Goal: Task Accomplishment & Management: Use online tool/utility

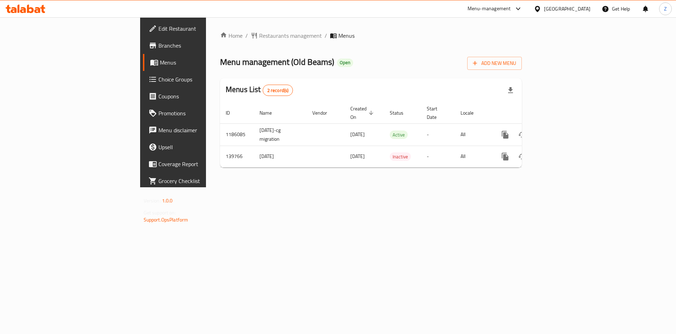
click at [536, 187] on div "Home / Restaurants management / Menus Menu management ( Old Beams ) Open Add Ne…" at bounding box center [371, 102] width 330 height 170
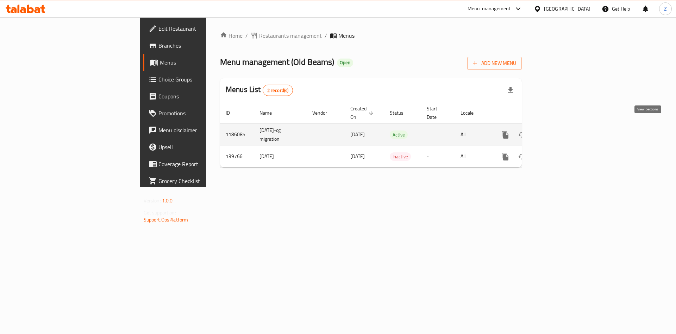
click at [565, 126] on link "enhanced table" at bounding box center [556, 134] width 17 height 17
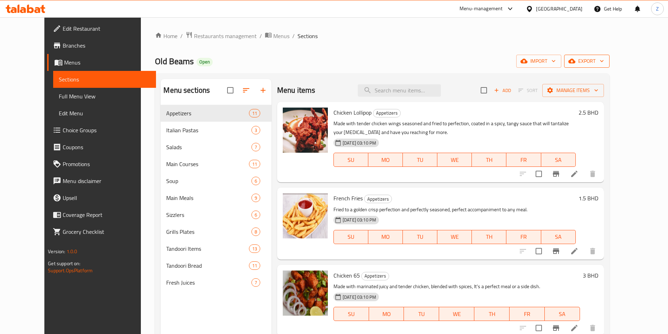
click at [604, 60] on span "export" at bounding box center [587, 61] width 34 height 9
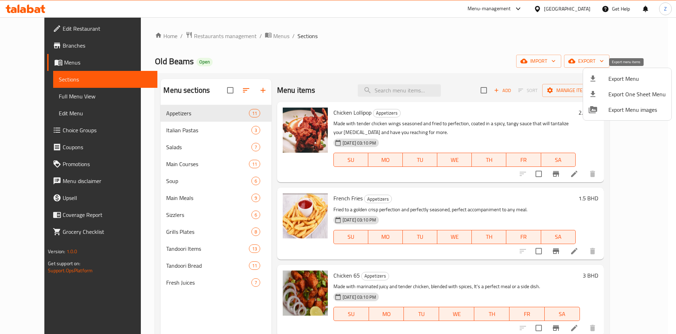
click at [612, 80] on span "Export Menu" at bounding box center [637, 78] width 57 height 8
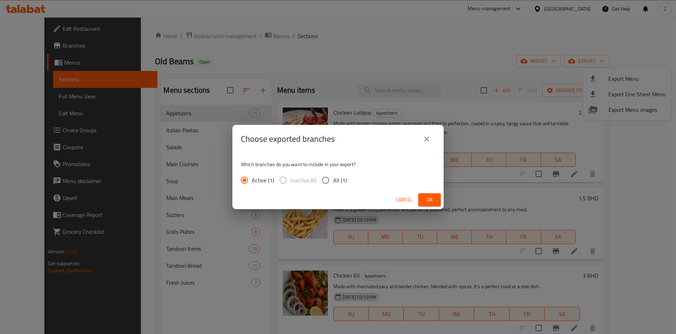
drag, startPoint x: 337, startPoint y: 186, endPoint x: 366, endPoint y: 194, distance: 29.8
click at [338, 186] on label "All (1)" at bounding box center [332, 180] width 29 height 15
click at [333, 186] on input "All (1)" at bounding box center [325, 180] width 15 height 15
radio input "true"
click at [421, 197] on button "Ok" at bounding box center [430, 199] width 23 height 13
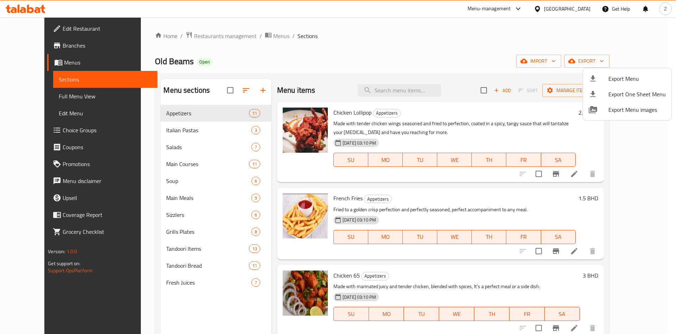
click at [534, 40] on div at bounding box center [338, 167] width 676 height 334
